Goal: Task Accomplishment & Management: Use online tool/utility

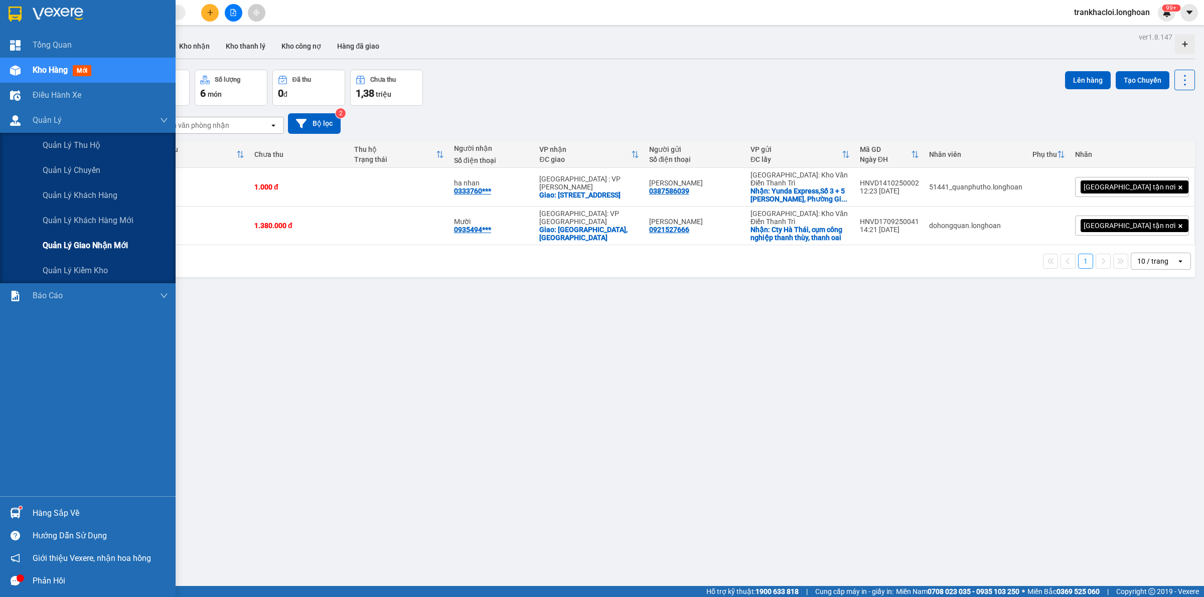
click at [89, 242] on span "Quản lý giao nhận mới" at bounding box center [85, 245] width 85 height 13
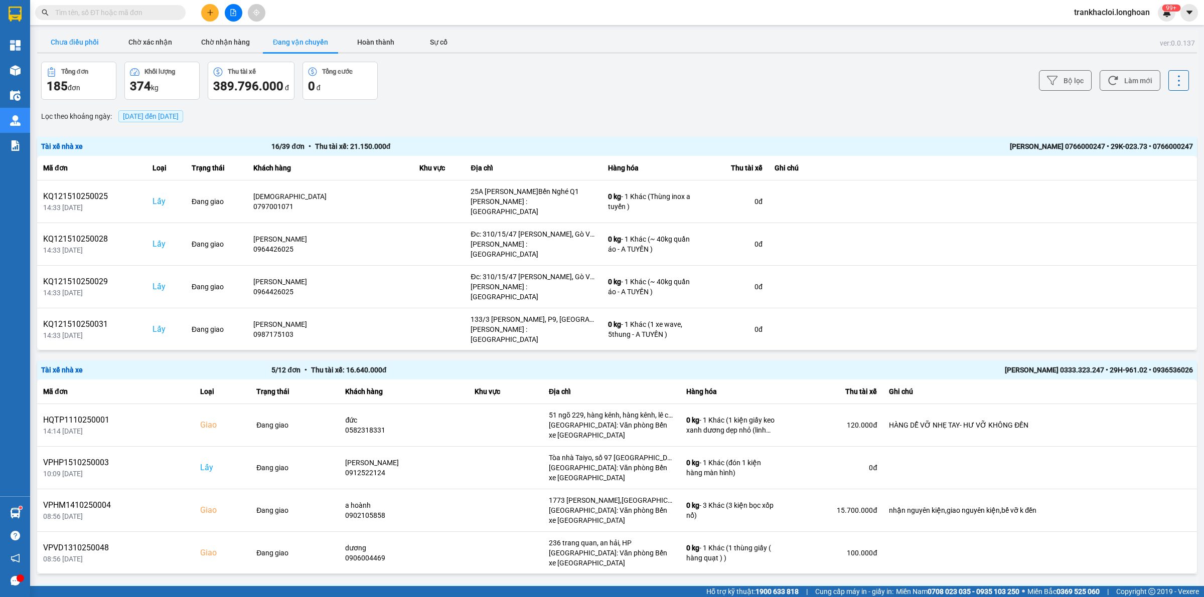
click at [91, 43] on button "Chưa điều phối" at bounding box center [74, 42] width 75 height 20
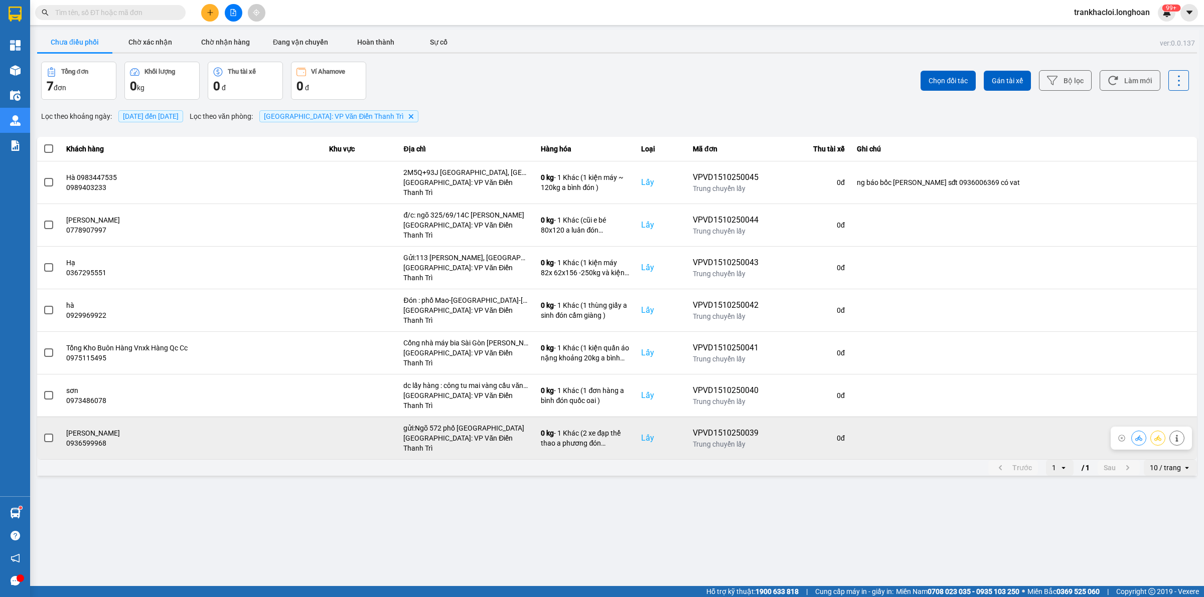
click at [46, 434] on span at bounding box center [48, 438] width 9 height 9
click at [43, 433] on input "checkbox" at bounding box center [43, 433] width 0 height 0
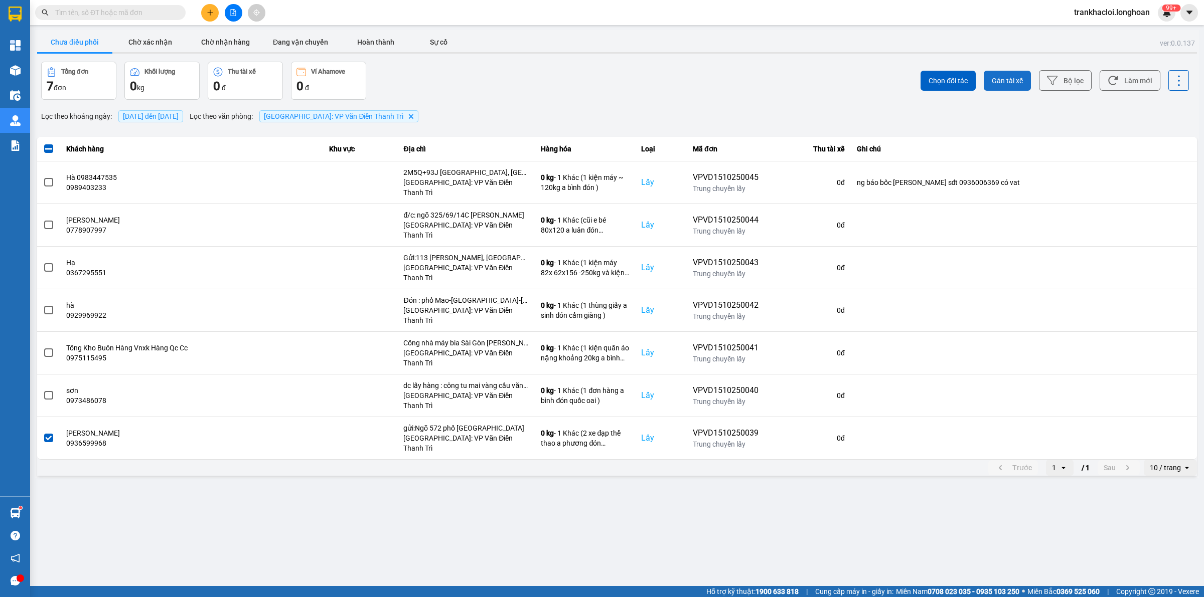
click at [1011, 84] on span "Gán tài xế" at bounding box center [1007, 81] width 31 height 10
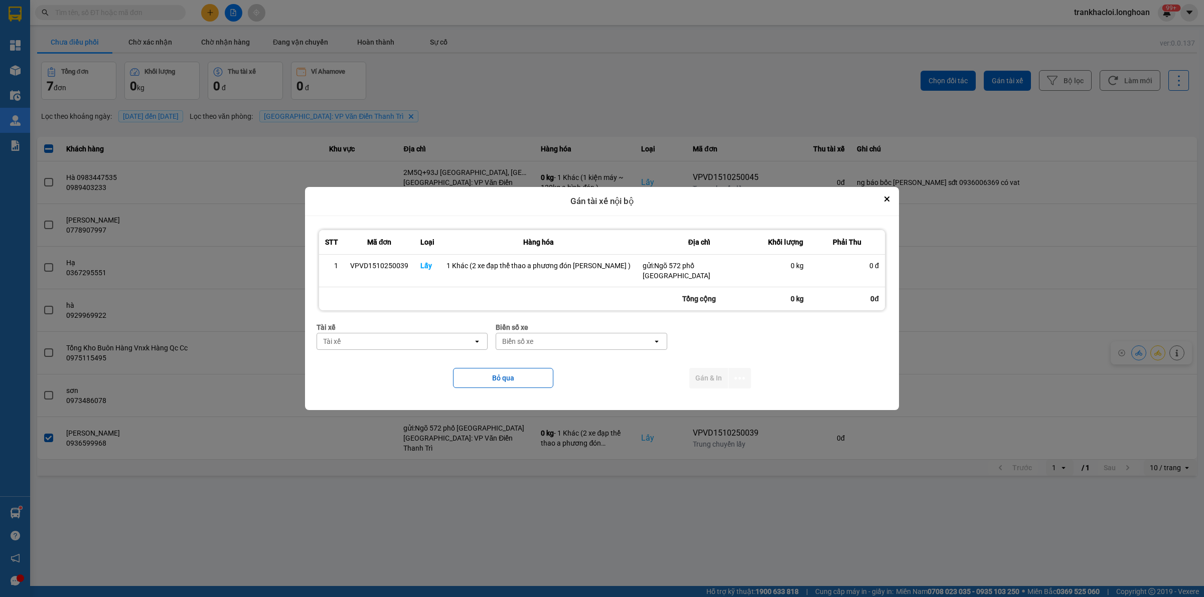
click at [357, 333] on div "Tài xế open" at bounding box center [402, 341] width 171 height 17
type input "phương"
drag, startPoint x: 372, startPoint y: 369, endPoint x: 618, endPoint y: 356, distance: 246.1
click at [372, 368] on span "0387888247 - [PERSON_NAME] 0337.522.911" at bounding box center [412, 363] width 150 height 10
drag, startPoint x: 572, startPoint y: 330, endPoint x: 559, endPoint y: 329, distance: 13.1
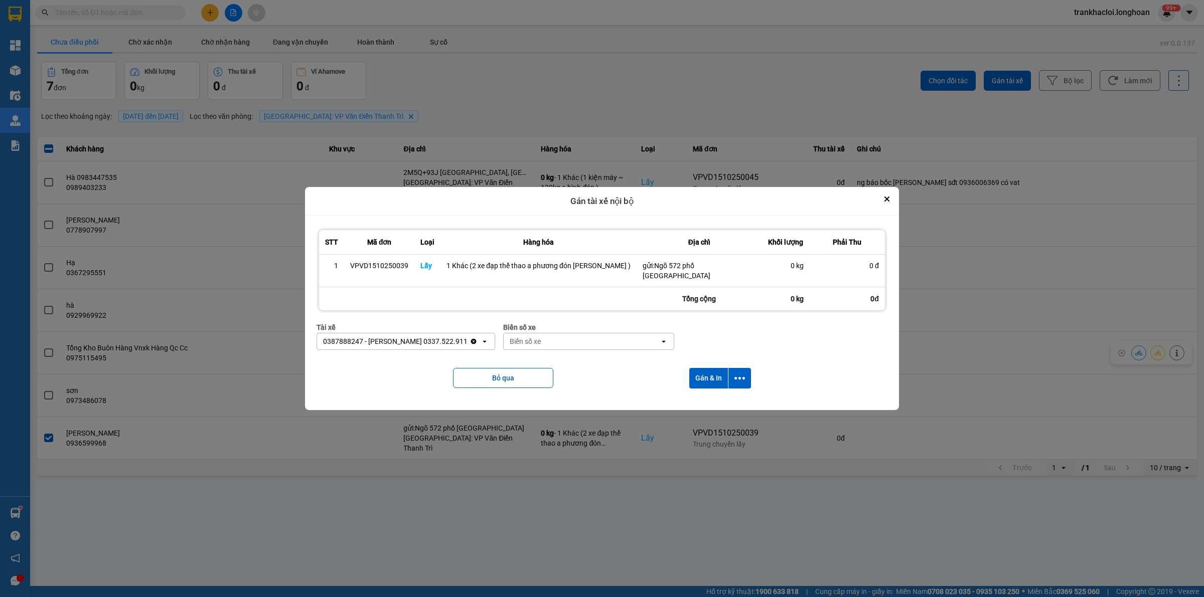
click at [572, 330] on div "Biển số xe" at bounding box center [588, 327] width 171 height 11
click at [558, 343] on div "Biển số xe" at bounding box center [582, 342] width 156 height 16
type input "12304"
click at [562, 367] on div "29E-123.04" at bounding box center [598, 363] width 164 height 18
click at [742, 378] on button "dialog" at bounding box center [739, 378] width 23 height 21
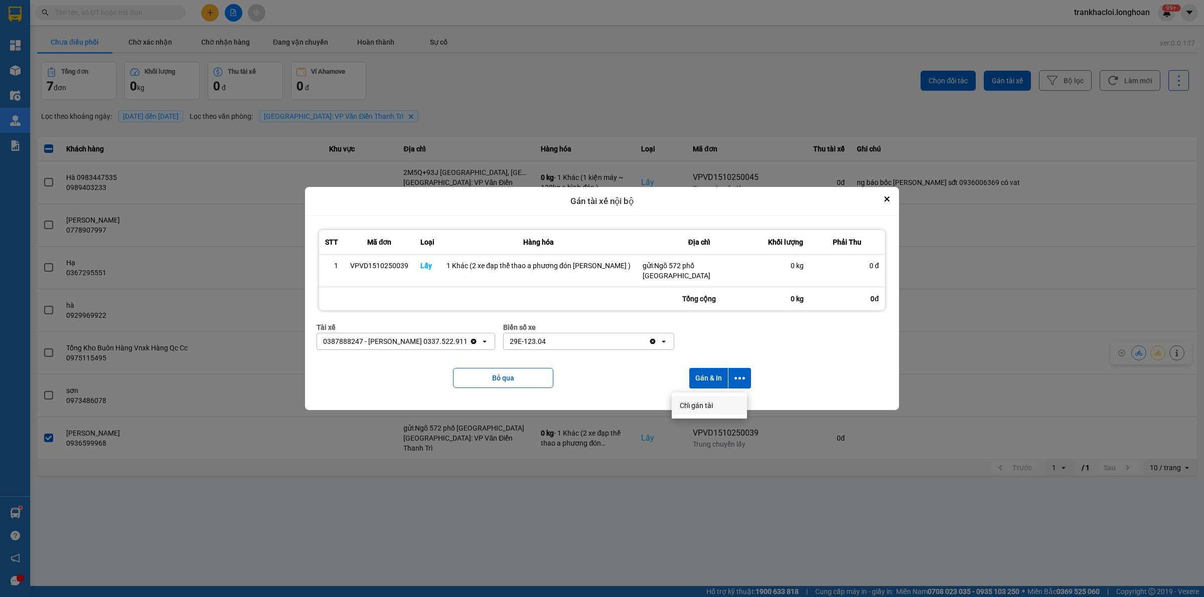
click at [697, 402] on span "Chỉ gán tài" at bounding box center [696, 406] width 33 height 10
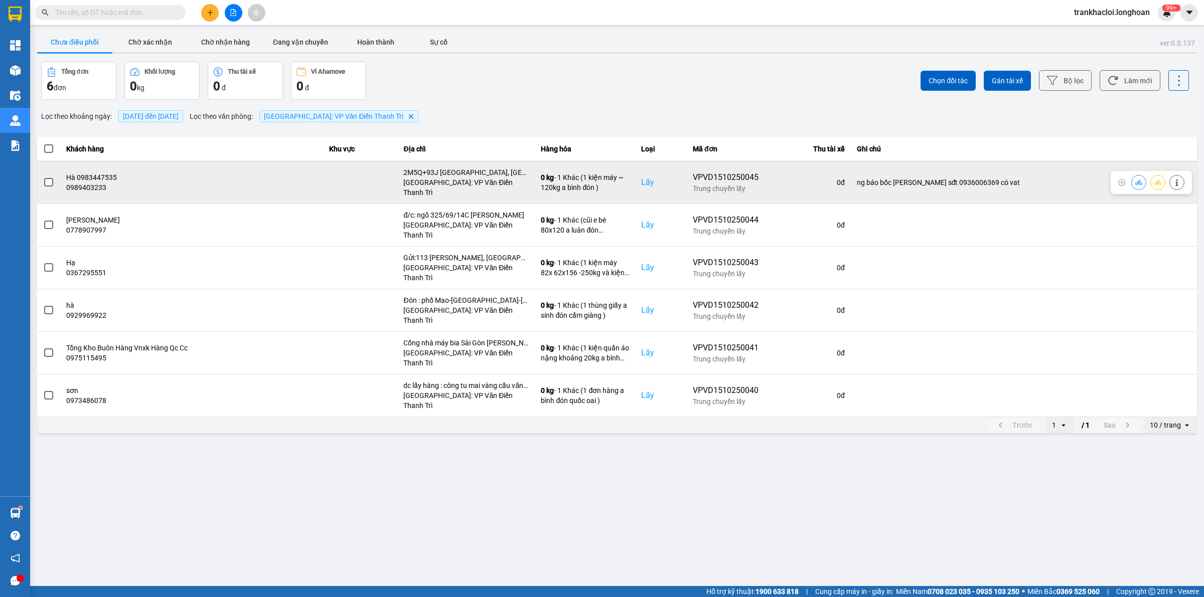
click at [46, 178] on span at bounding box center [48, 182] width 9 height 9
click at [43, 177] on input "checkbox" at bounding box center [43, 177] width 0 height 0
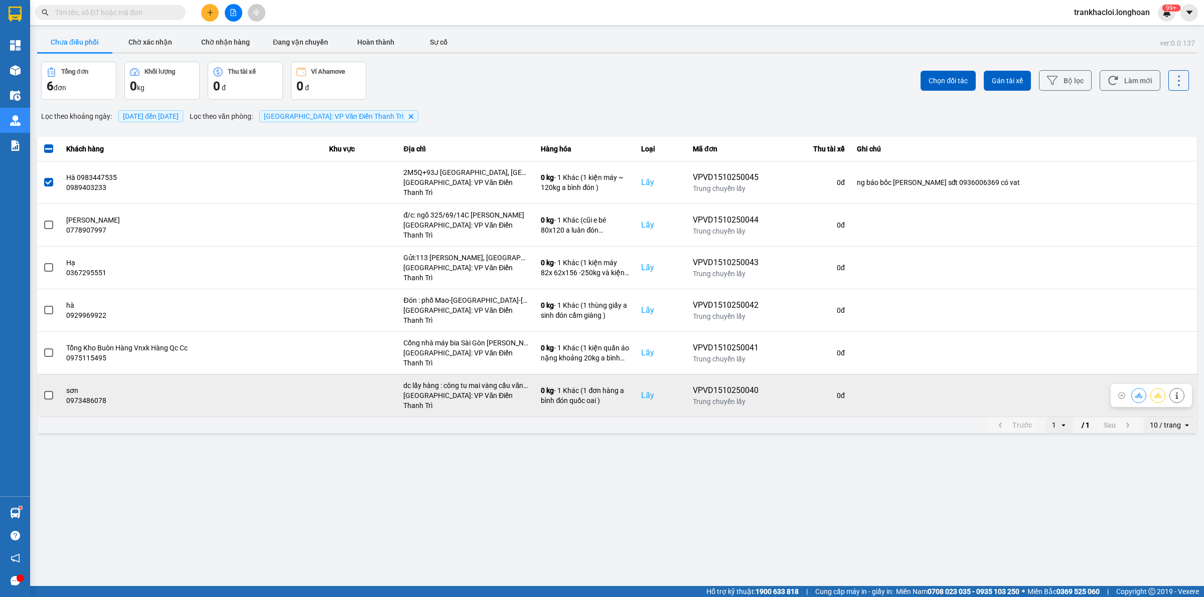
click at [46, 391] on span at bounding box center [48, 395] width 9 height 9
click at [43, 390] on input "checkbox" at bounding box center [43, 390] width 0 height 0
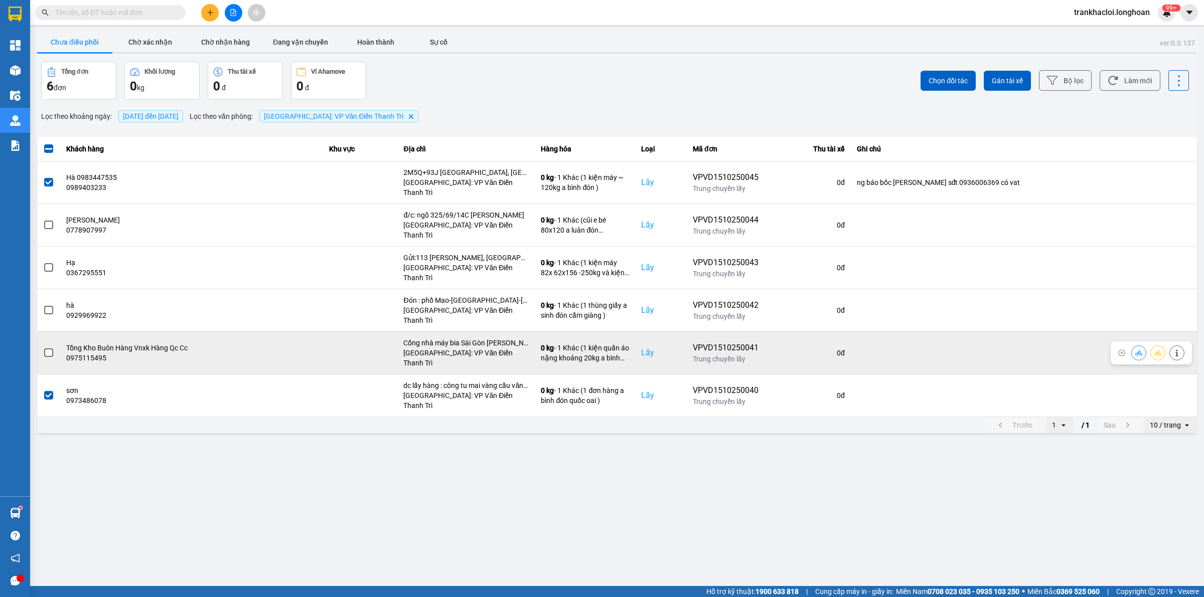
click at [49, 349] on span at bounding box center [48, 353] width 9 height 9
click at [43, 348] on input "checkbox" at bounding box center [43, 348] width 0 height 0
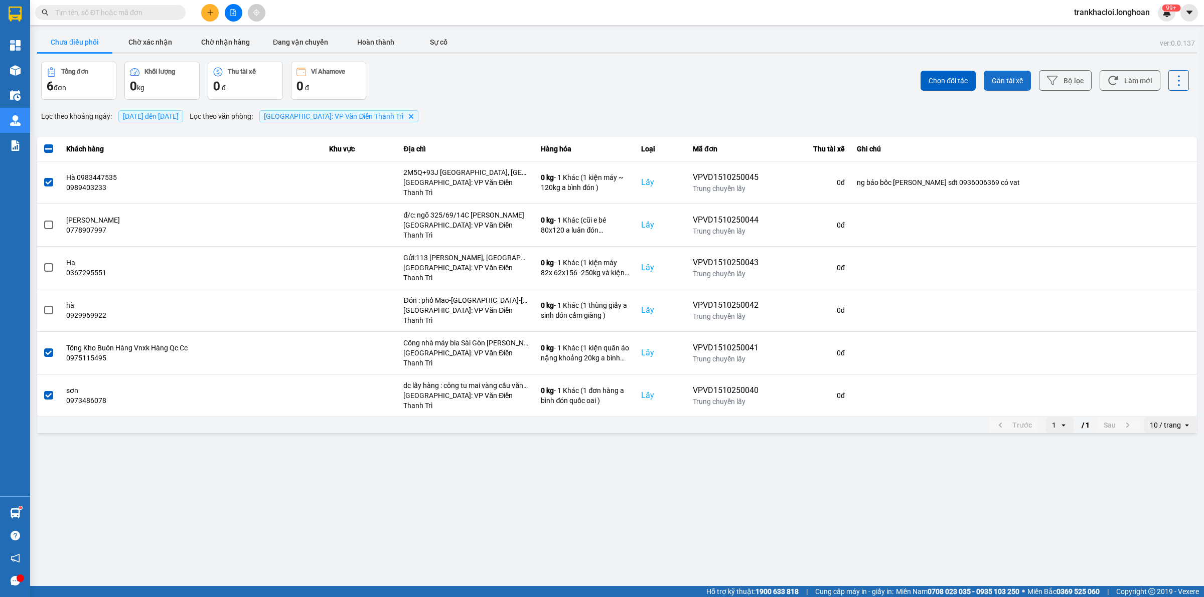
click at [999, 83] on span "Gán tài xế" at bounding box center [1007, 81] width 31 height 10
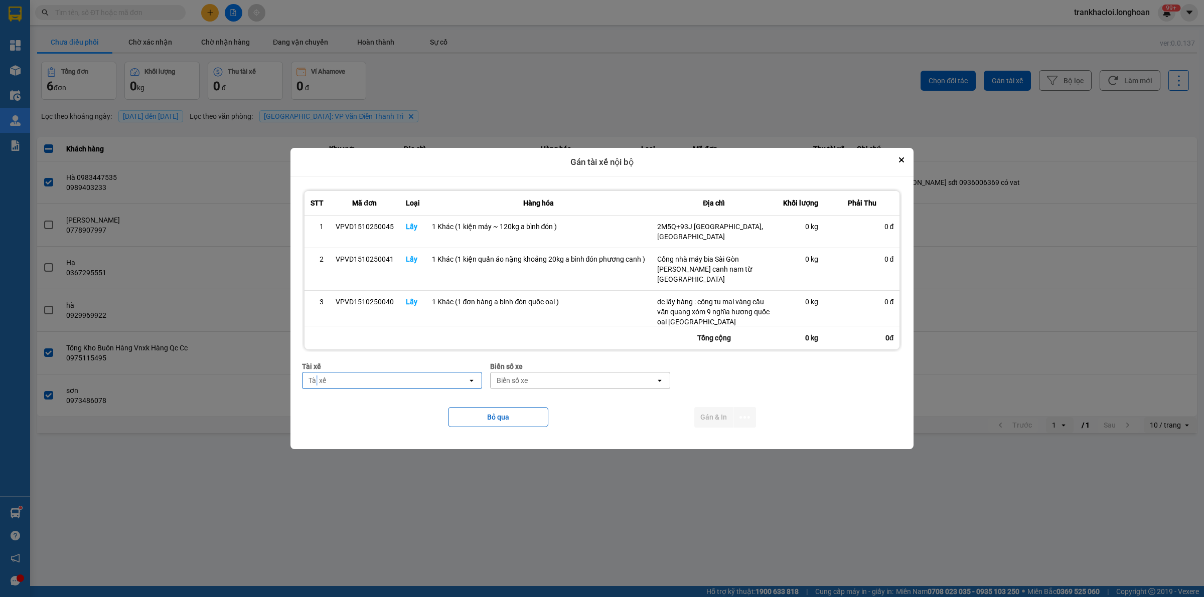
click at [319, 376] on div "Tài xế" at bounding box center [318, 381] width 18 height 10
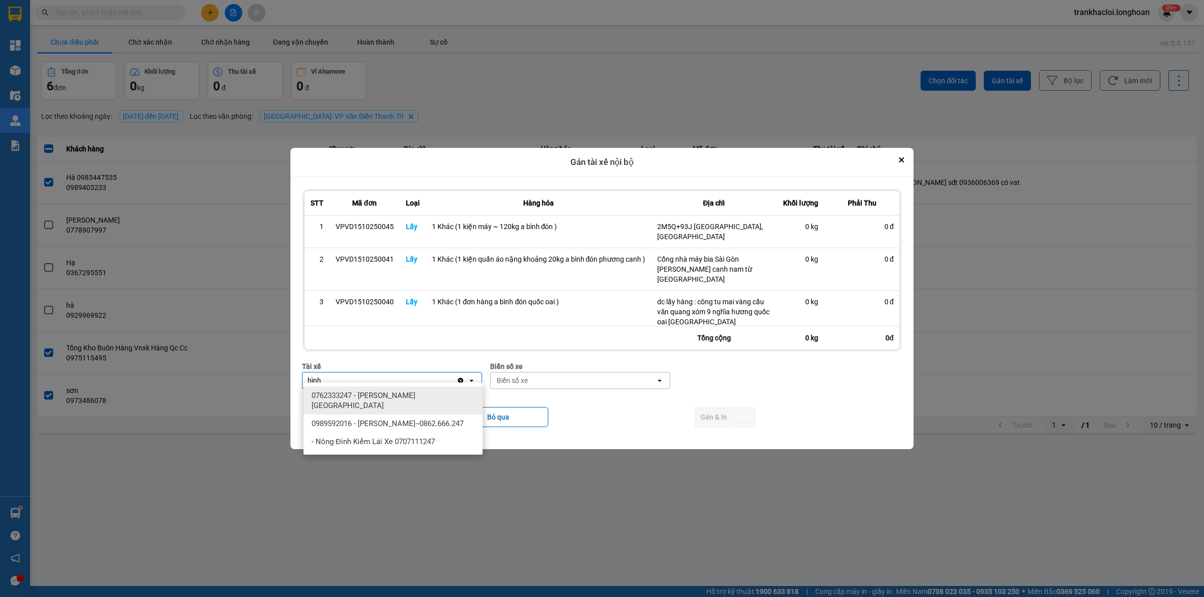
type input "bình"
click at [371, 415] on div "0989592016 - [PERSON_NAME]--0862.666.247" at bounding box center [392, 424] width 179 height 18
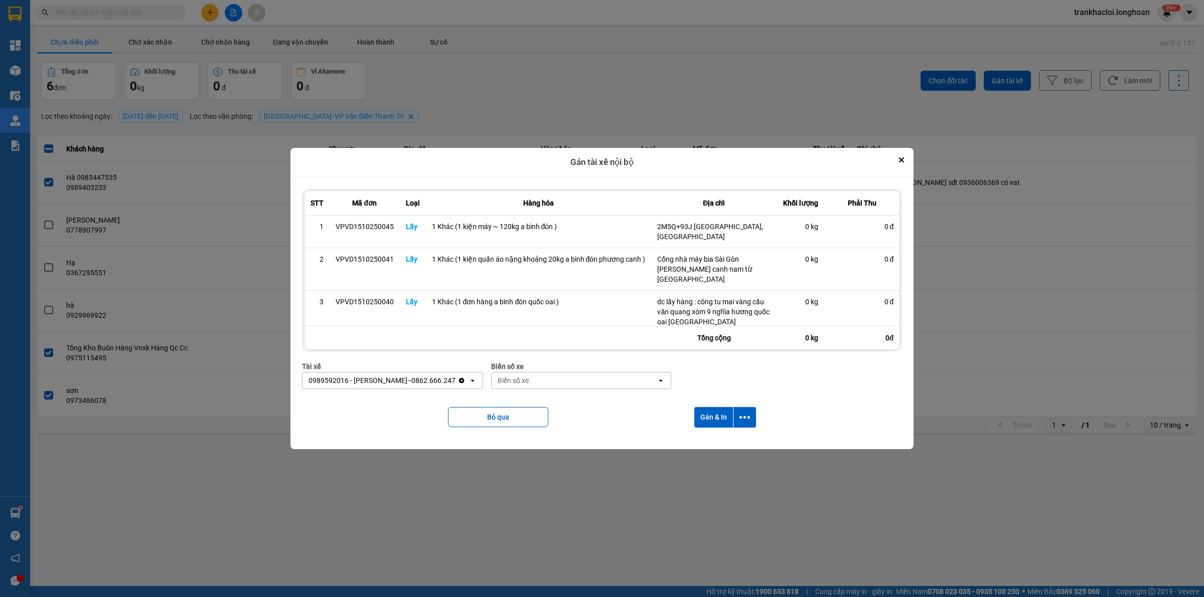
drag, startPoint x: 543, startPoint y: 370, endPoint x: 538, endPoint y: 372, distance: 5.9
click at [542, 373] on div "Biển số xe" at bounding box center [574, 381] width 165 height 16
type input "44"
click at [535, 400] on span "29E-122.44" at bounding box center [516, 396] width 37 height 10
click at [748, 414] on icon "dialog" at bounding box center [744, 417] width 11 height 11
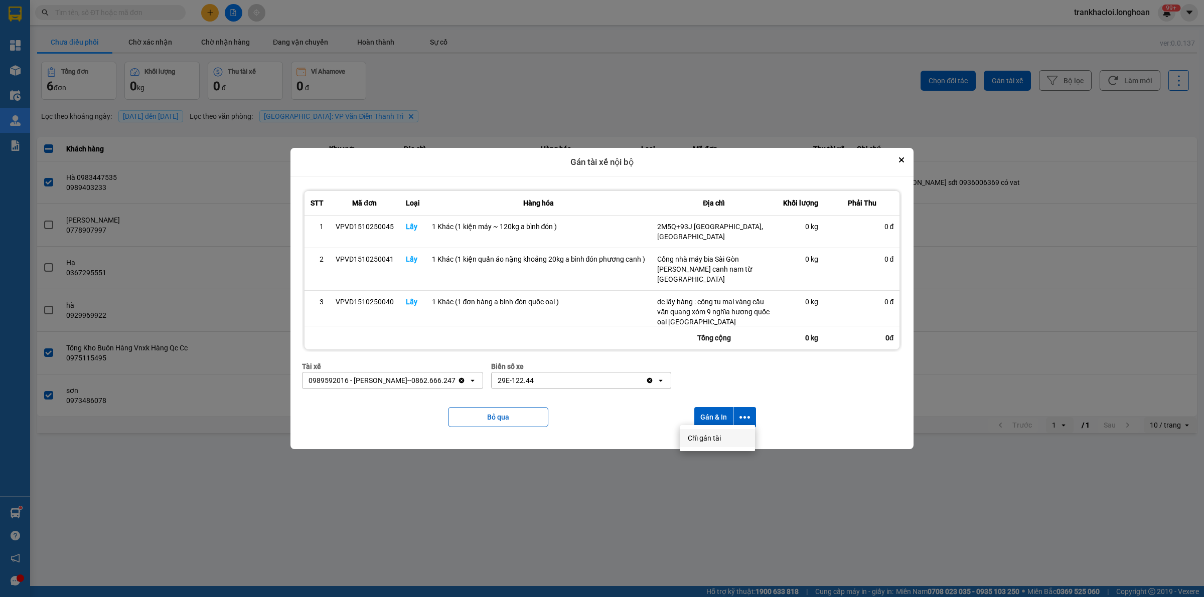
click at [703, 438] on span "Chỉ gán tài" at bounding box center [704, 438] width 33 height 10
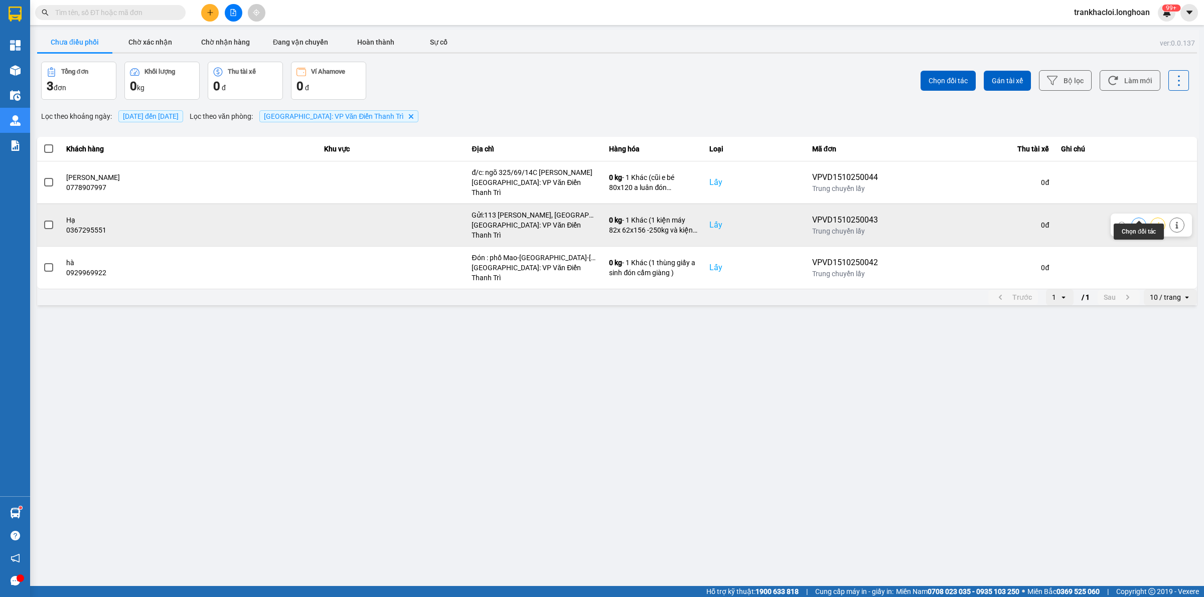
click at [1149, 218] on div at bounding box center [1157, 225] width 53 height 15
click at [1152, 218] on div at bounding box center [1157, 225] width 15 height 15
click at [1153, 216] on button at bounding box center [1158, 225] width 14 height 18
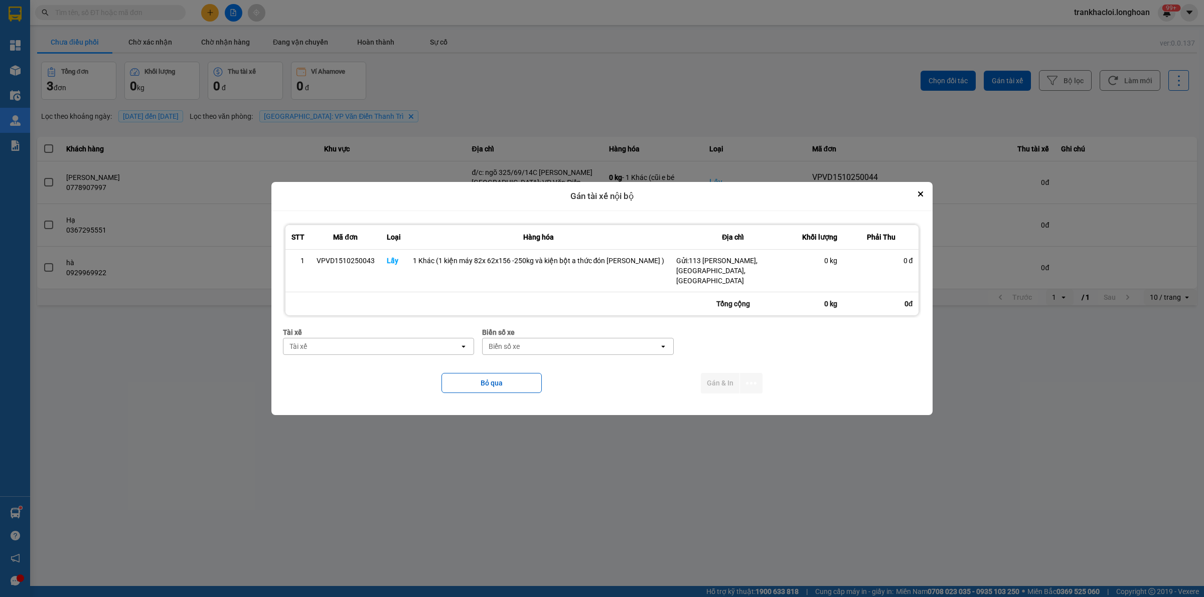
click at [399, 342] on div "Tài xế" at bounding box center [371, 347] width 177 height 16
type input "thức"
click at [378, 364] on span "0353762489 - vũ văn thức lái xe 0356.323.247" at bounding box center [372, 363] width 150 height 10
click at [527, 349] on div "Biển số xe" at bounding box center [571, 347] width 177 height 16
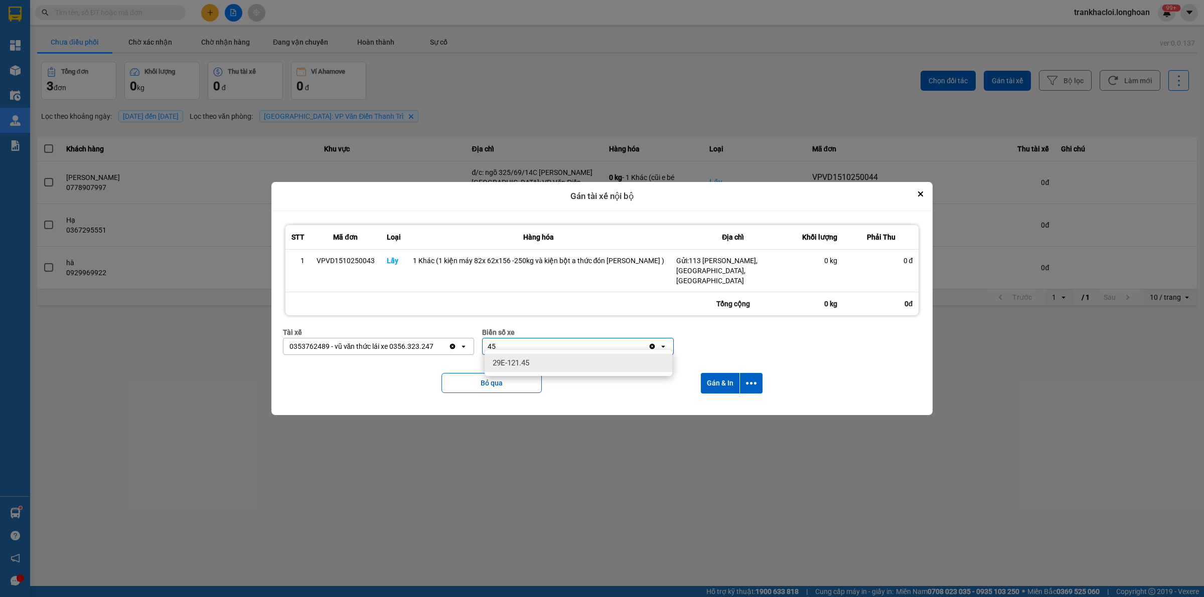
type input "45"
drag, startPoint x: 530, startPoint y: 362, endPoint x: 651, endPoint y: 370, distance: 121.7
click at [532, 363] on div "29E-121.45" at bounding box center [579, 363] width 188 height 18
click at [753, 380] on icon "dialog" at bounding box center [751, 383] width 11 height 11
click at [713, 420] on div at bounding box center [602, 298] width 1204 height 597
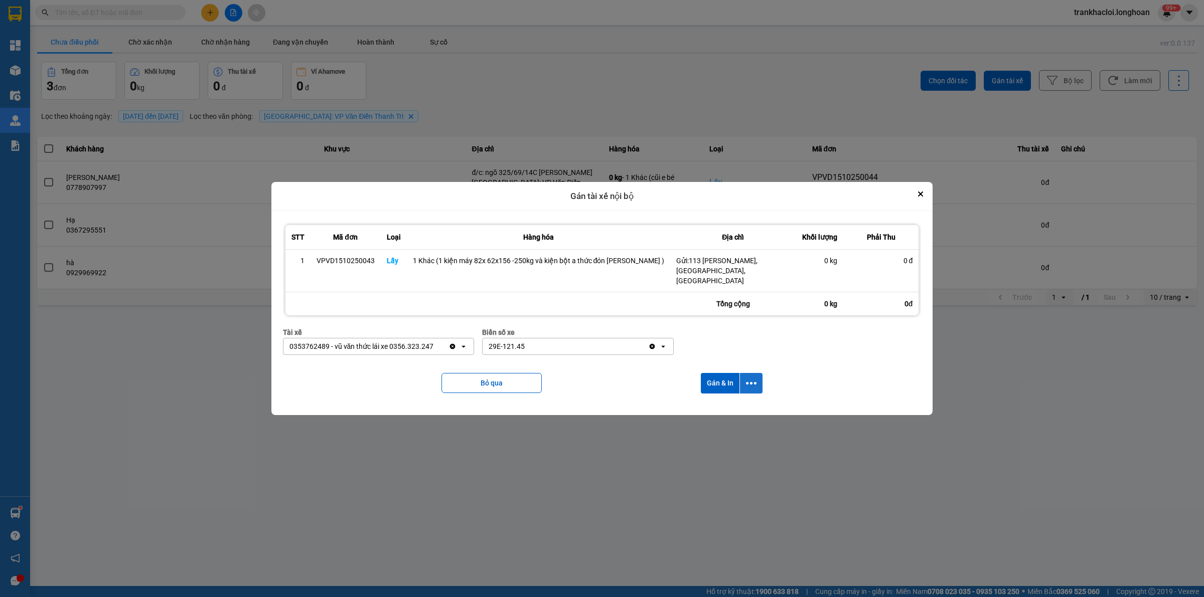
click at [748, 382] on icon "dialog" at bounding box center [751, 383] width 11 height 11
click at [701, 409] on span "Chỉ gán tài" at bounding box center [709, 406] width 33 height 10
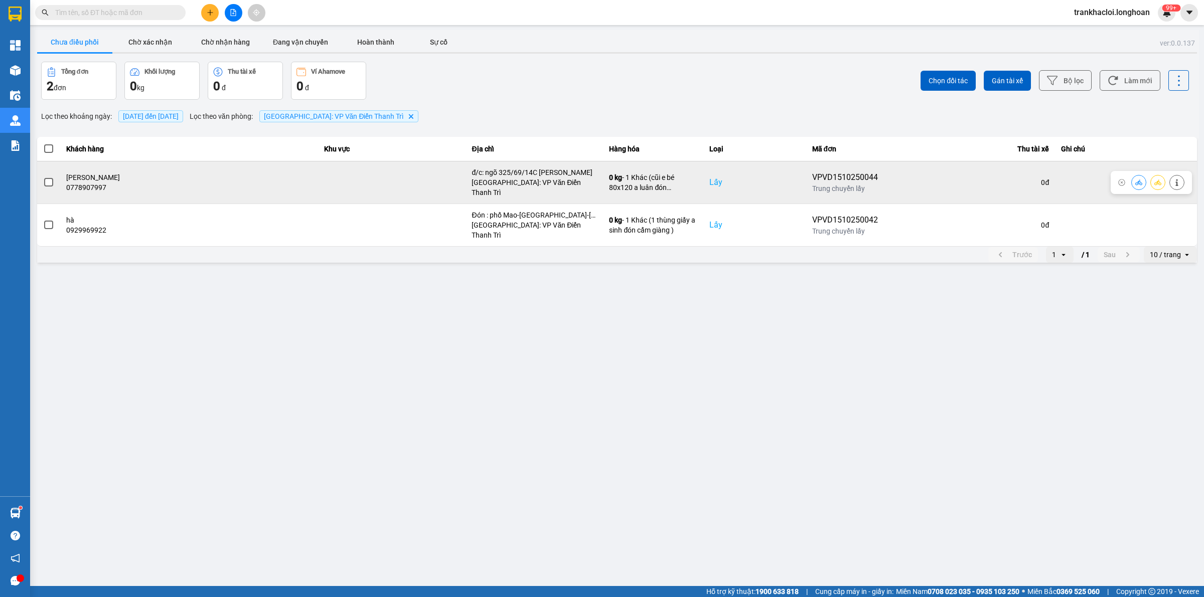
click at [1158, 179] on icon at bounding box center [1157, 182] width 7 height 7
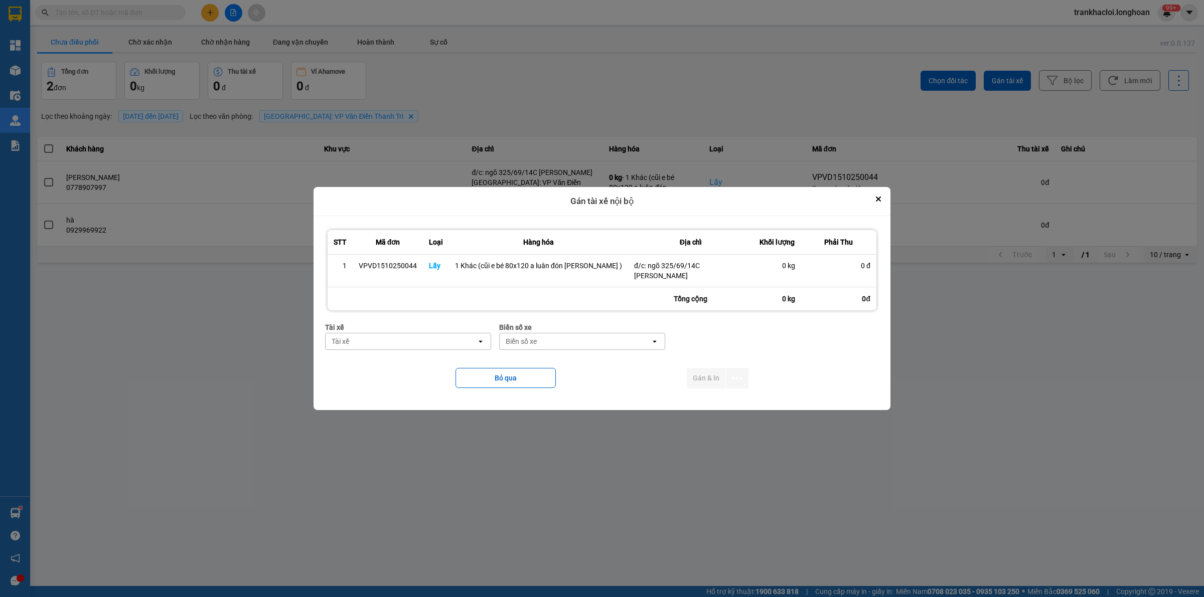
click at [430, 334] on div "Tài xế" at bounding box center [401, 342] width 151 height 16
type input "luân"
click at [439, 355] on span "0395666247 - [PERSON_NAME] 0395.666.247" at bounding box center [418, 363] width 147 height 20
click at [540, 339] on div "Biển số xe" at bounding box center [533, 342] width 31 height 10
type input "45"
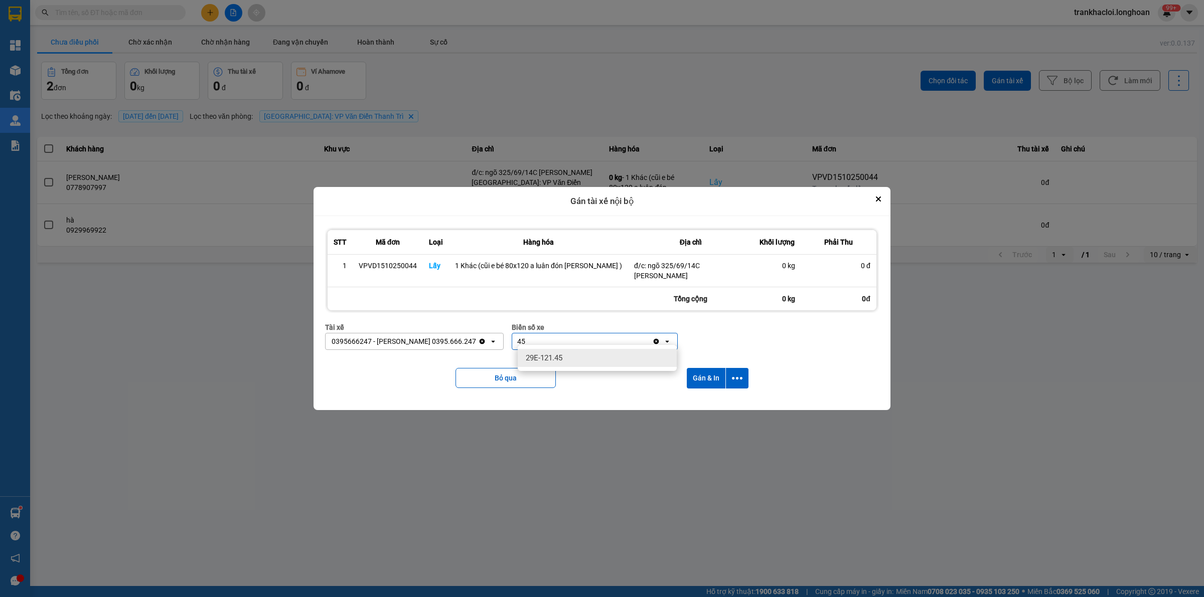
drag, startPoint x: 549, startPoint y: 357, endPoint x: 636, endPoint y: 366, distance: 86.8
click at [552, 357] on span "29E-121.45" at bounding box center [544, 358] width 37 height 10
click at [734, 374] on icon "dialog" at bounding box center [737, 378] width 11 height 11
click at [692, 398] on span "Chỉ gán tài" at bounding box center [693, 401] width 33 height 10
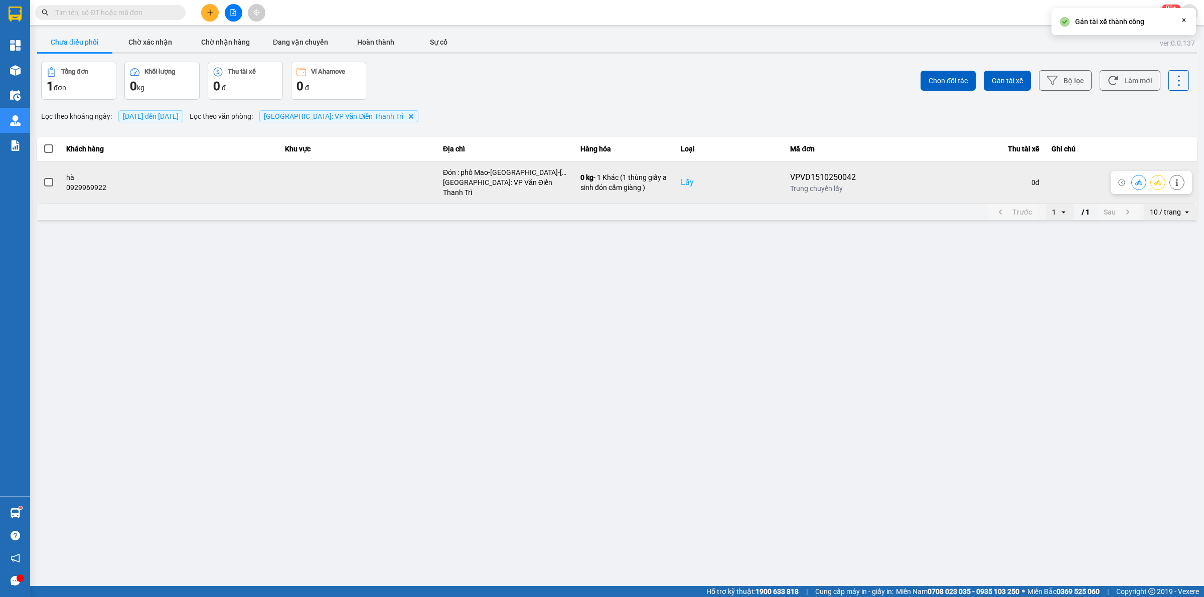
click at [1157, 181] on icon at bounding box center [1157, 182] width 7 height 7
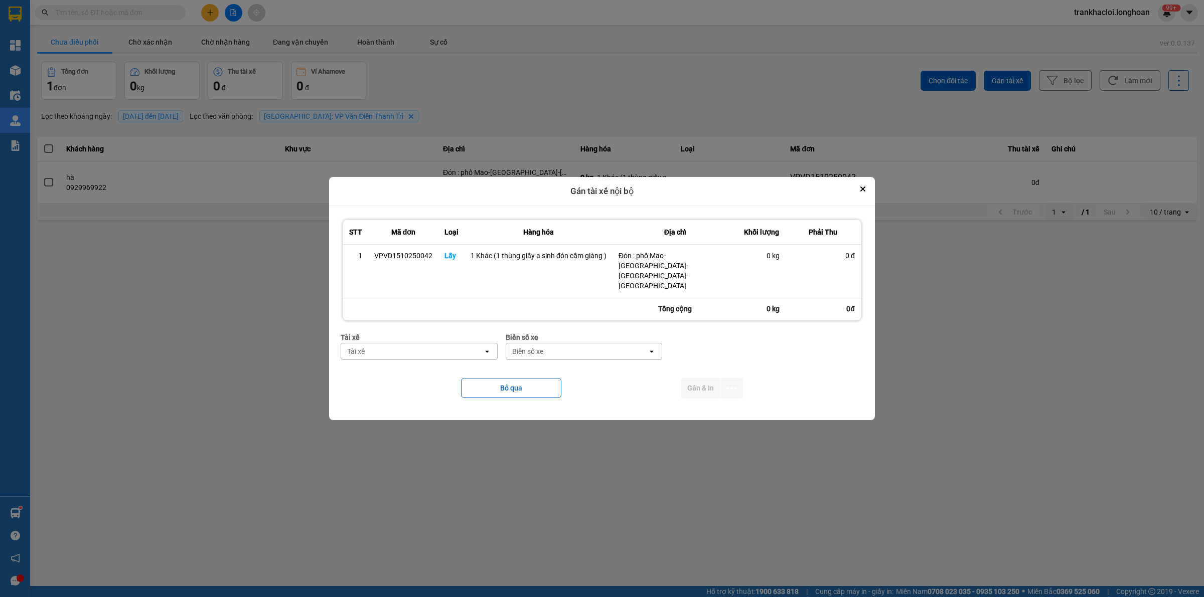
drag, startPoint x: 370, startPoint y: 342, endPoint x: 367, endPoint y: 334, distance: 8.9
click at [368, 344] on div "Tài xế" at bounding box center [412, 352] width 142 height 16
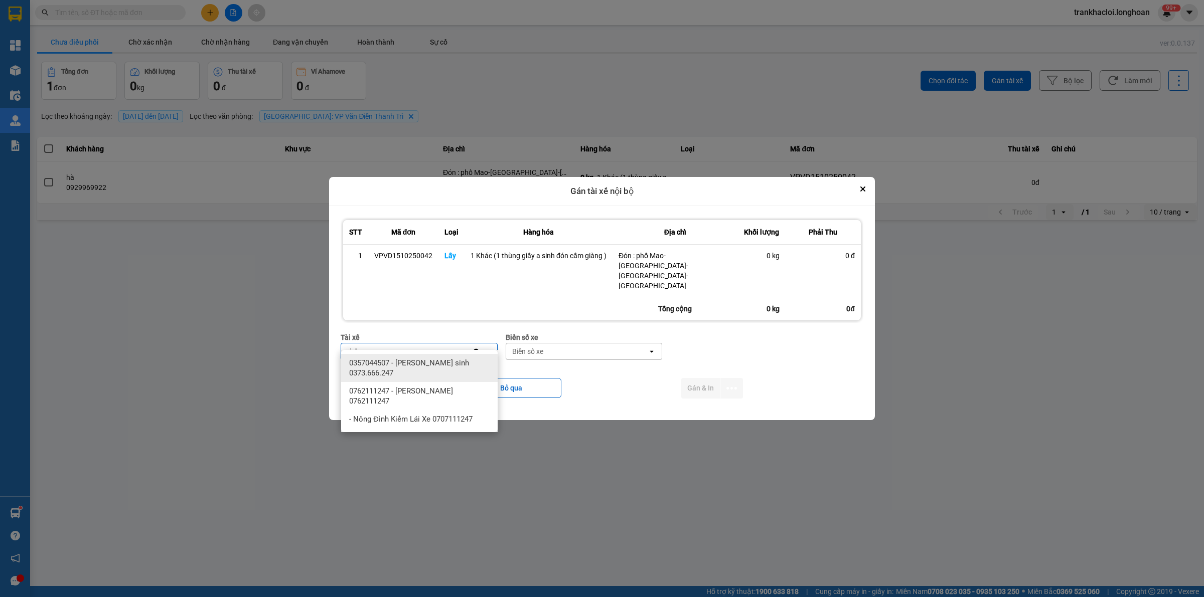
type input "sinh"
click at [419, 362] on span "0357044507 - [PERSON_NAME] sinh 0373.666.247" at bounding box center [421, 368] width 144 height 20
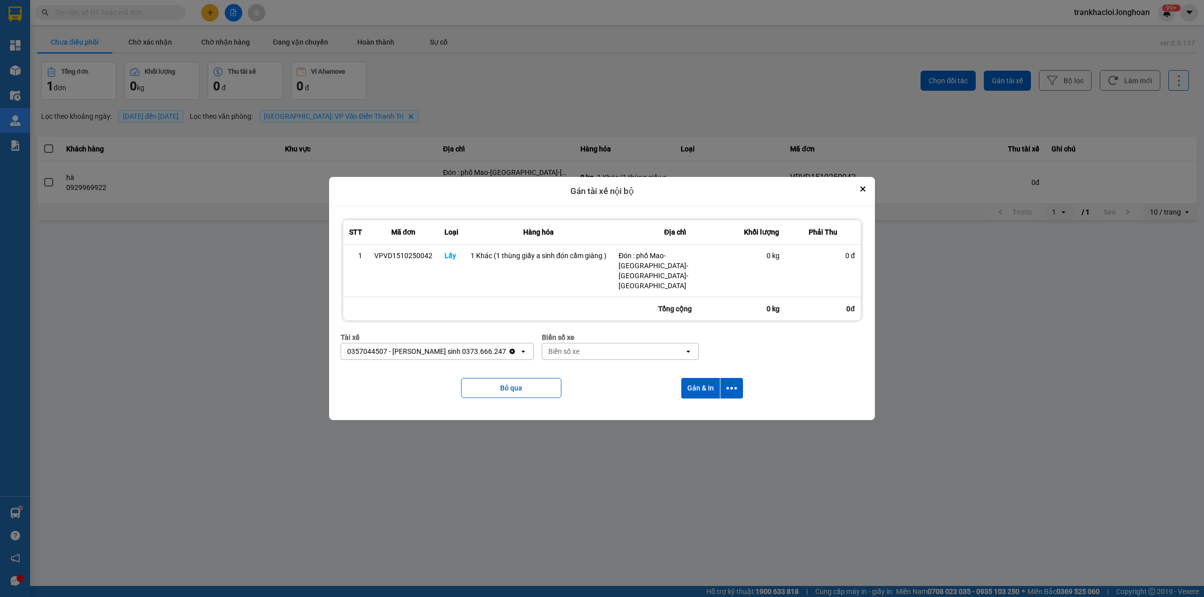
drag, startPoint x: 550, startPoint y: 344, endPoint x: 538, endPoint y: 333, distance: 16.3
click at [550, 344] on div "Biển số xe" at bounding box center [613, 352] width 142 height 16
type input "33"
drag, startPoint x: 563, startPoint y: 359, endPoint x: 578, endPoint y: 359, distance: 14.5
click at [565, 359] on div "29E-098.33" at bounding box center [587, 363] width 157 height 18
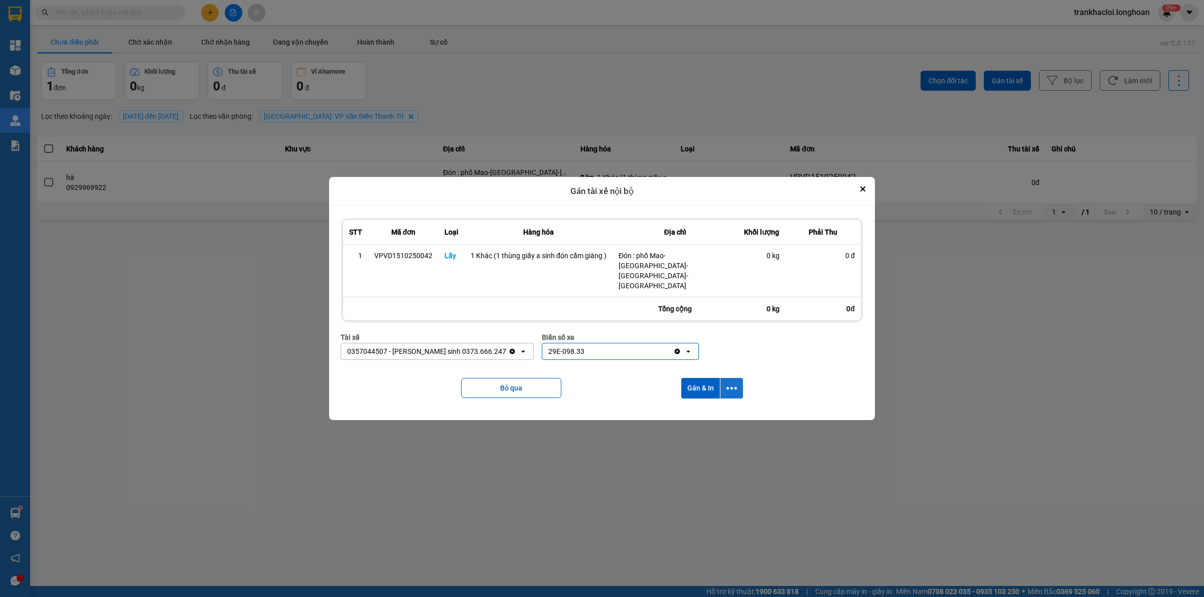
click at [725, 378] on button "dialog" at bounding box center [731, 388] width 23 height 21
click at [683, 406] on span "Chỉ gán tài" at bounding box center [691, 406] width 33 height 10
